Goal: Task Accomplishment & Management: Complete application form

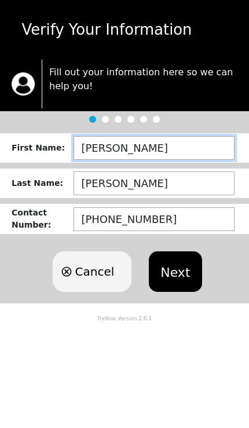
click at [159, 149] on input "[PERSON_NAME]" at bounding box center [154, 148] width 161 height 24
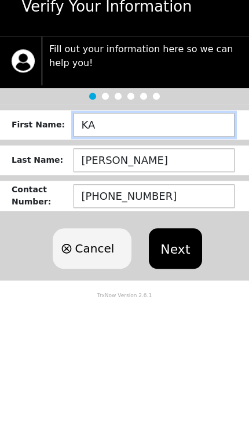
type input "K"
type input "[PERSON_NAME]"
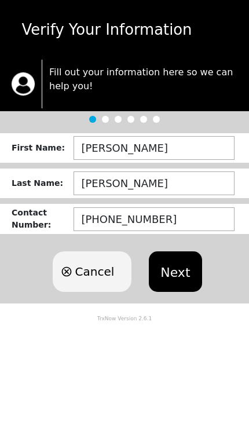
click at [184, 271] on button "Next" at bounding box center [175, 271] width 53 height 41
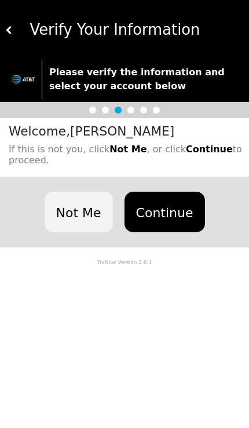
click at [172, 212] on button "Continue" at bounding box center [165, 212] width 81 height 41
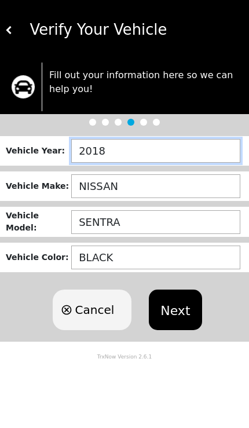
click at [175, 156] on input "2018" at bounding box center [155, 151] width 169 height 24
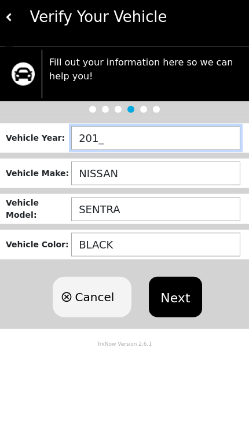
type input "2019"
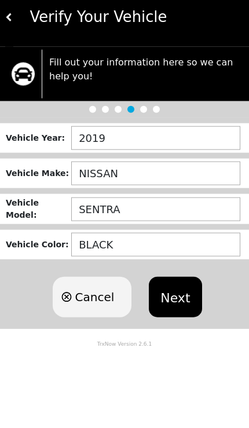
click at [180, 180] on input "NISSAN" at bounding box center [155, 186] width 169 height 24
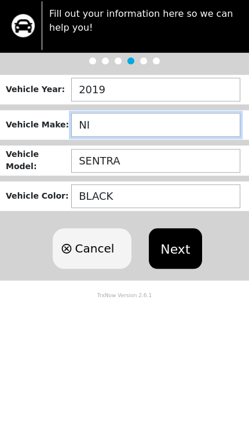
type input "N"
type input "DODGE"
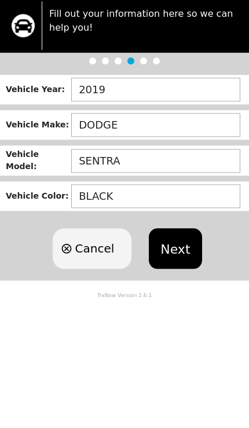
click at [166, 210] on input "SENTRA" at bounding box center [155, 222] width 169 height 24
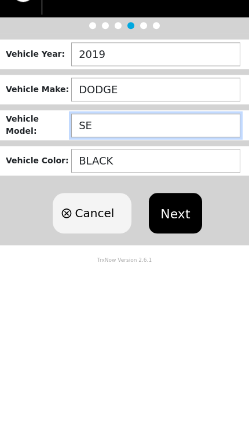
type input "S"
type input "JOURNEY"
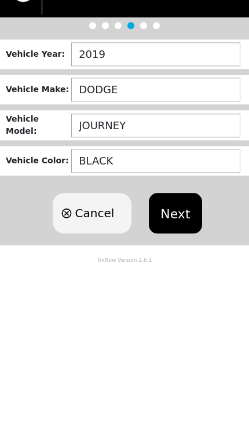
click at [189, 290] on button "Next" at bounding box center [175, 310] width 53 height 41
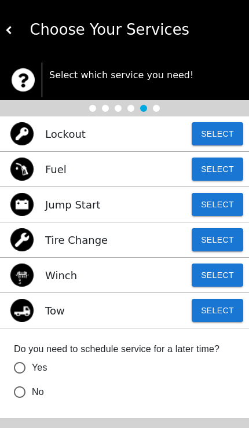
click at [218, 144] on button "Select" at bounding box center [218, 133] width 52 height 23
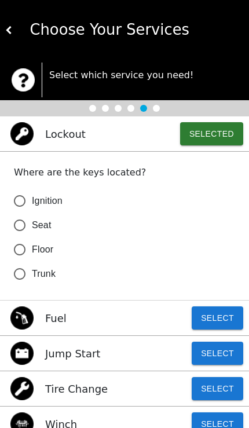
click at [26, 201] on input "Ignition" at bounding box center [20, 201] width 24 height 24
radio input "false"
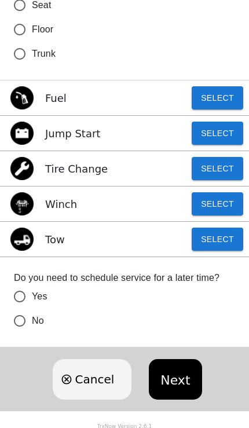
scroll to position [222, 0]
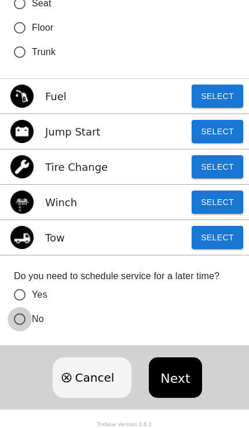
click at [21, 320] on input "No" at bounding box center [20, 319] width 24 height 24
radio input "false"
radio input "true"
click at [169, 373] on button "Next" at bounding box center [175, 377] width 53 height 41
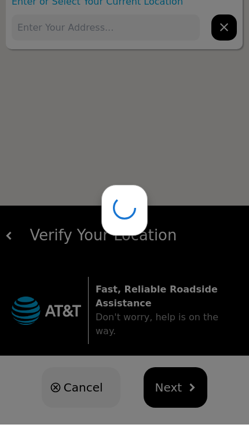
scroll to position [19, 0]
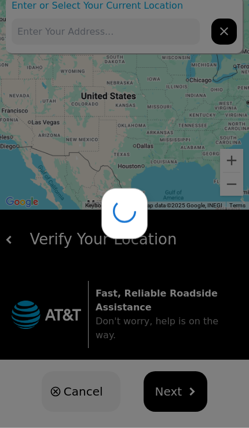
type input "[STREET_ADDRESS]"
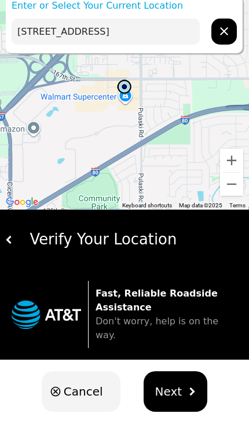
click at [177, 383] on span "Next" at bounding box center [168, 391] width 27 height 17
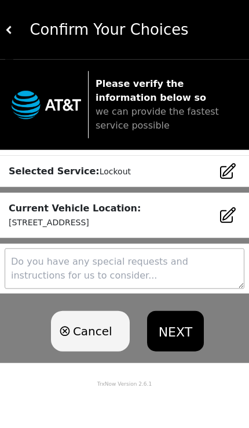
scroll to position [0, 0]
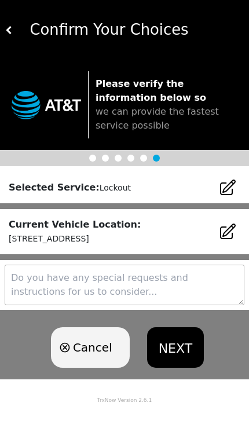
click at [184, 351] on button "NEXT" at bounding box center [175, 347] width 57 height 41
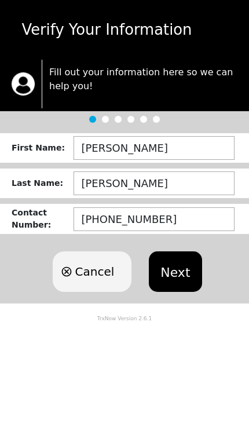
click at [174, 275] on button "Next" at bounding box center [175, 271] width 53 height 41
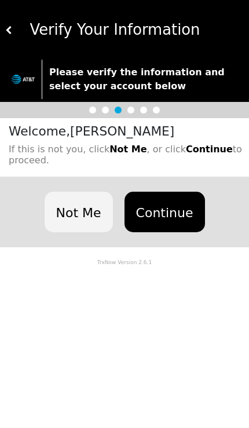
click at [169, 213] on button "Continue" at bounding box center [165, 212] width 81 height 41
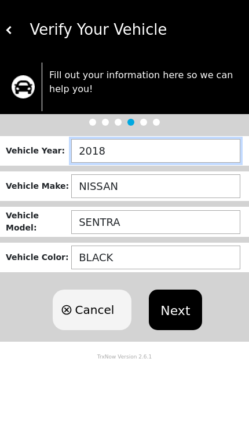
click at [166, 158] on input "2018" at bounding box center [155, 151] width 169 height 24
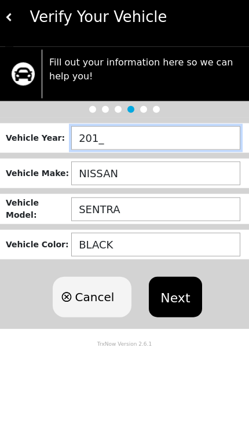
type input "2019"
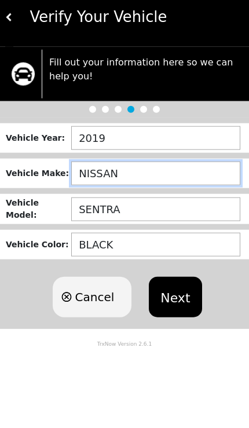
click at [169, 184] on input "NISSAN" at bounding box center [155, 186] width 169 height 24
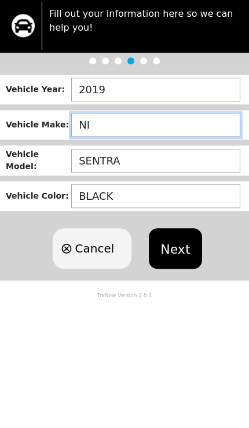
type input "N"
type input "DODGE"
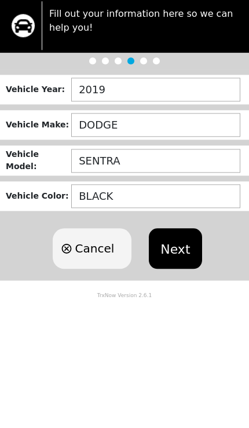
click at [165, 210] on input "SENTRA" at bounding box center [155, 222] width 169 height 24
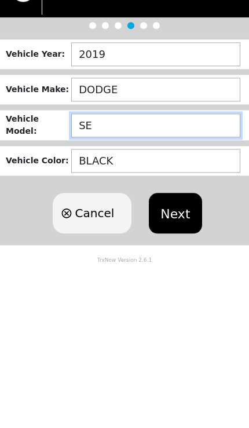
type input "S"
type input "JOURNEY"
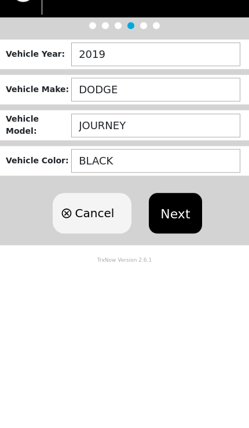
click at [188, 290] on button "Next" at bounding box center [175, 310] width 53 height 41
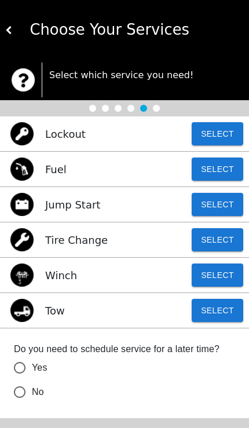
click at [216, 320] on button "Select" at bounding box center [218, 310] width 52 height 23
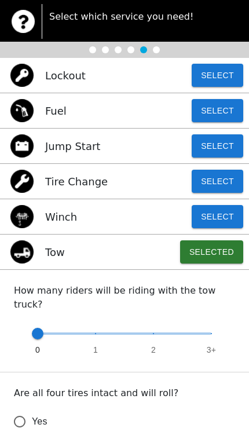
scroll to position [58, 0]
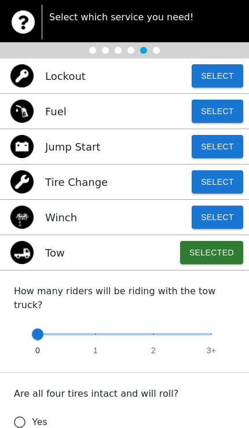
click at [213, 322] on div "0 1 2 3+" at bounding box center [124, 340] width 221 height 37
type input "3"
click at [209, 345] on span "3+" at bounding box center [211, 351] width 9 height 12
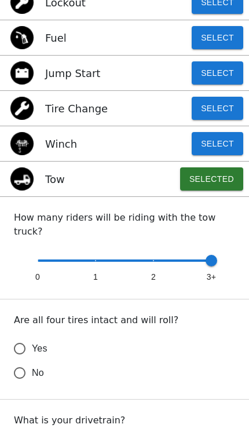
scroll to position [132, 0]
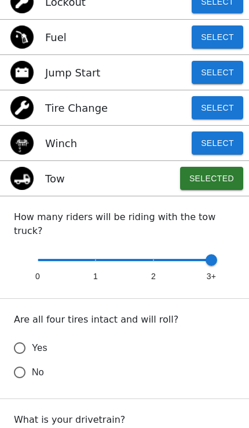
click at [30, 336] on input "Yes" at bounding box center [20, 348] width 24 height 24
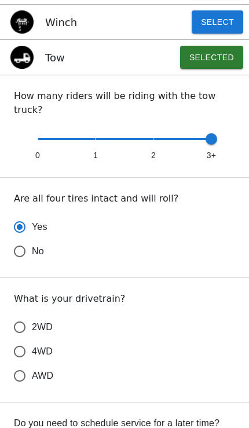
scroll to position [269, 0]
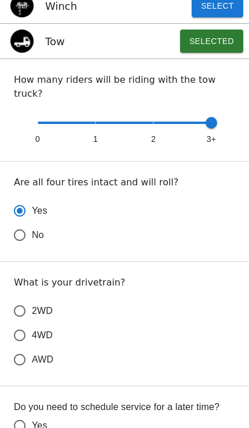
click at [30, 323] on input "4WD" at bounding box center [20, 335] width 24 height 24
radio input "true"
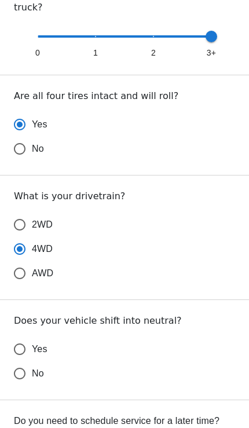
scroll to position [355, 0]
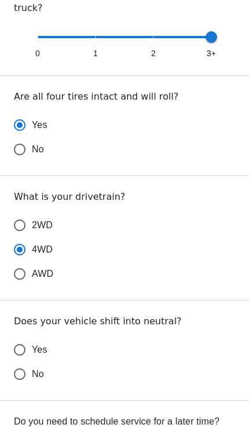
click at [52, 363] on label "No" at bounding box center [117, 374] width 218 height 24
click at [32, 363] on input "No" at bounding box center [20, 374] width 24 height 24
radio input "false"
click at [52, 338] on label "Yes" at bounding box center [117, 350] width 218 height 24
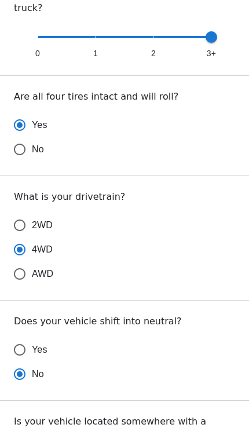
click at [32, 338] on input "Yes" at bounding box center [20, 350] width 24 height 24
radio input "false"
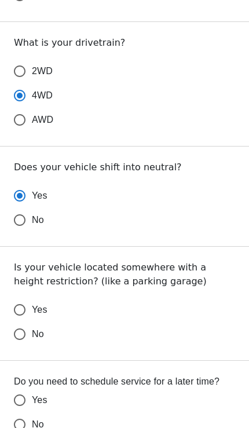
scroll to position [513, 0]
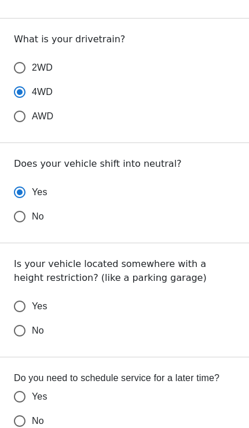
click at [50, 319] on label "No" at bounding box center [117, 331] width 218 height 24
click at [32, 319] on input "No" at bounding box center [20, 331] width 24 height 24
radio input "false"
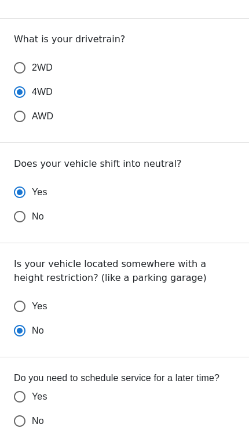
scroll to position [513, 0]
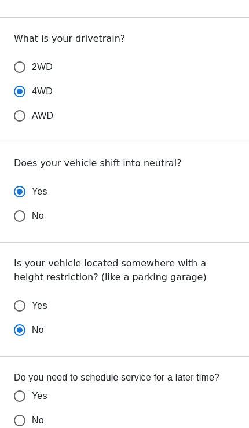
click at [54, 408] on label "No" at bounding box center [117, 420] width 218 height 24
click at [32, 408] on input "No" at bounding box center [20, 420] width 24 height 24
radio input "false"
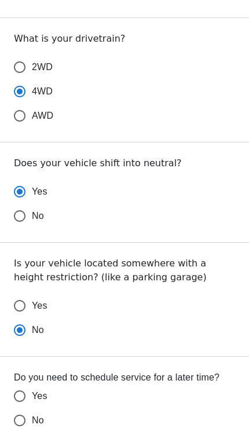
radio input "false"
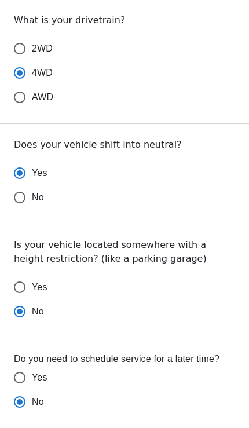
scroll to position [601, 0]
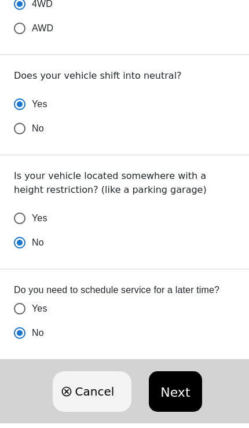
click at [171, 379] on button "Next" at bounding box center [175, 391] width 53 height 41
radio input "true"
radio input "false"
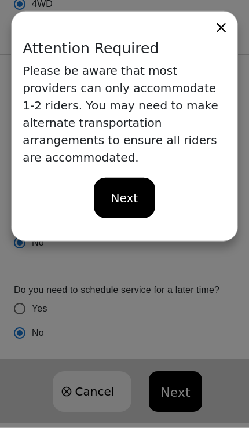
click at [135, 189] on span "Next" at bounding box center [124, 197] width 27 height 17
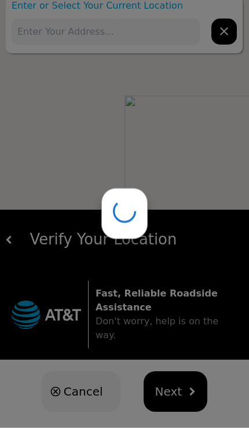
type input "16750 Crawford Ave, Country Club Hills, IL 60478, USA"
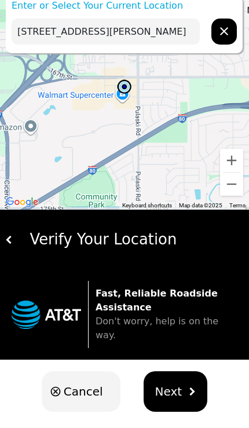
click at [177, 383] on span "Next" at bounding box center [168, 391] width 27 height 17
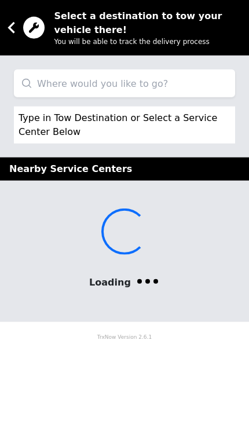
scroll to position [0, 0]
click at [203, 95] on input "search" at bounding box center [124, 84] width 221 height 28
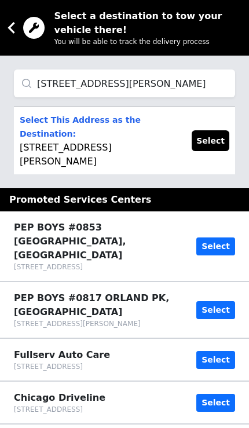
type input "23 Willow Rd Matteson, IL"
click at [221, 134] on button "Select" at bounding box center [211, 140] width 38 height 21
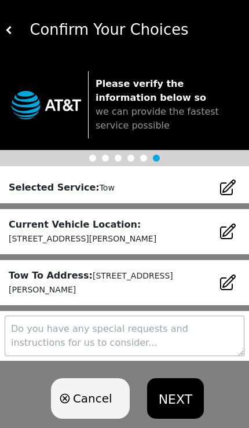
click at [177, 396] on button "NEXT" at bounding box center [175, 398] width 57 height 41
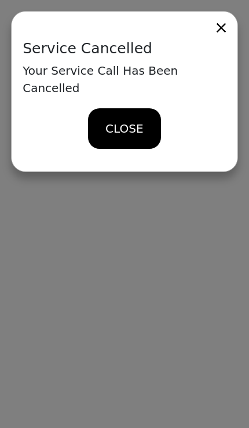
click at [144, 110] on div "CLOSE" at bounding box center [124, 128] width 72 height 41
